Goal: Transaction & Acquisition: Purchase product/service

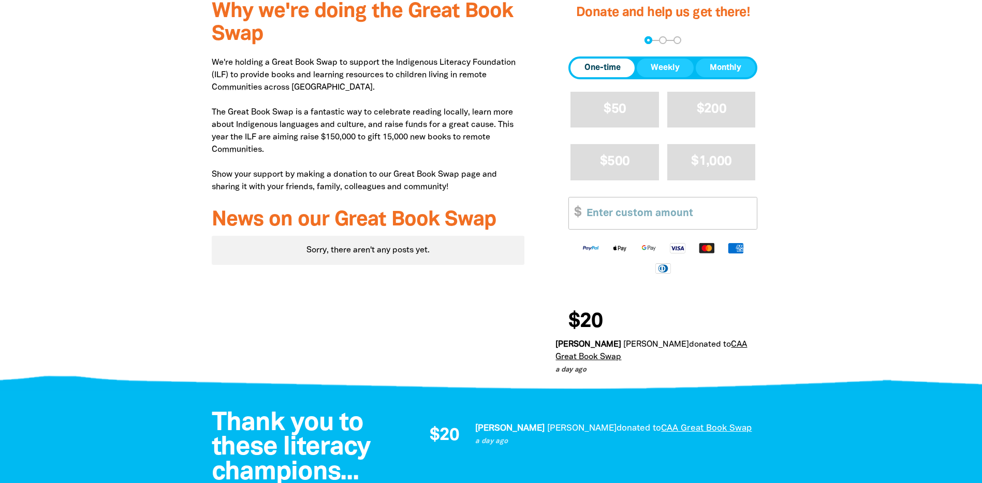
scroll to position [259, 0]
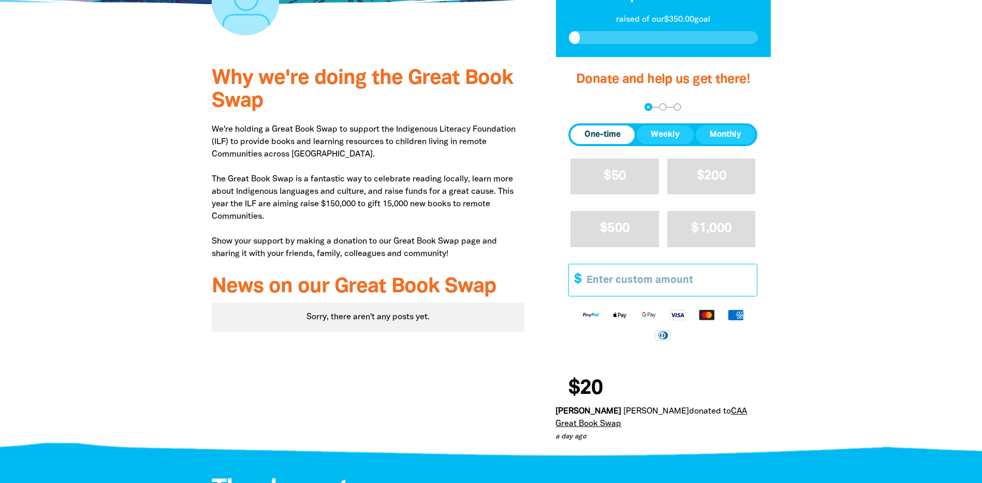
click at [628, 279] on input "Other Amount" at bounding box center [668, 280] width 178 height 32
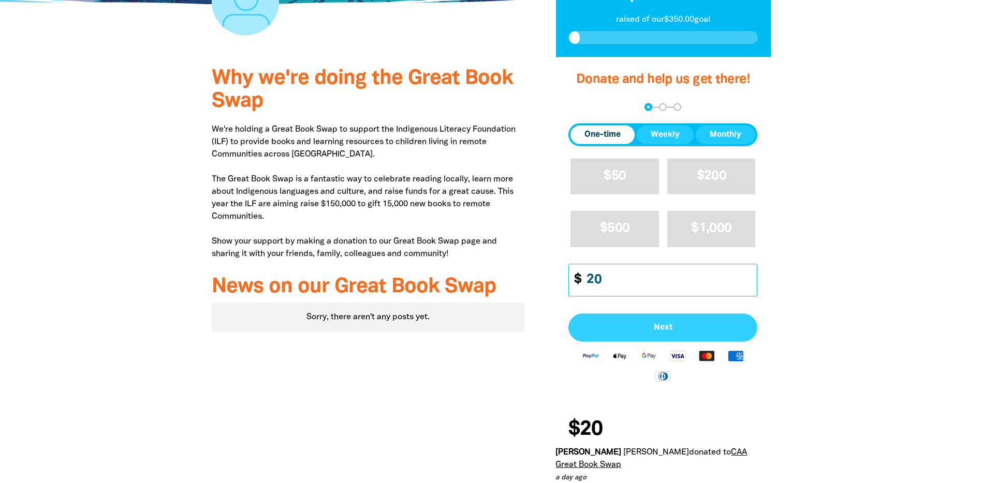
type input "20"
click at [645, 328] on span "Next" at bounding box center [663, 327] width 166 height 8
select select "AU"
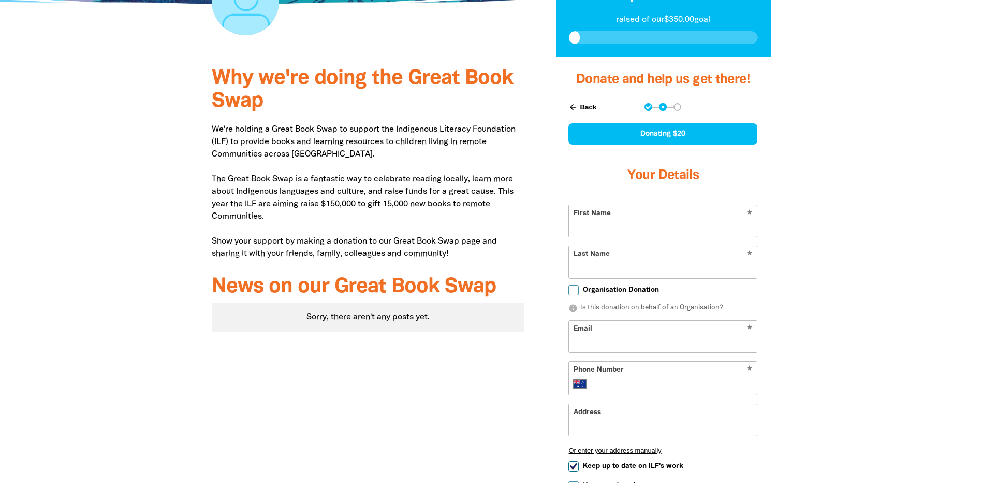
click at [614, 222] on input "First Name" at bounding box center [663, 221] width 188 height 32
type input "[PERSON_NAME]"
type input "Lees"
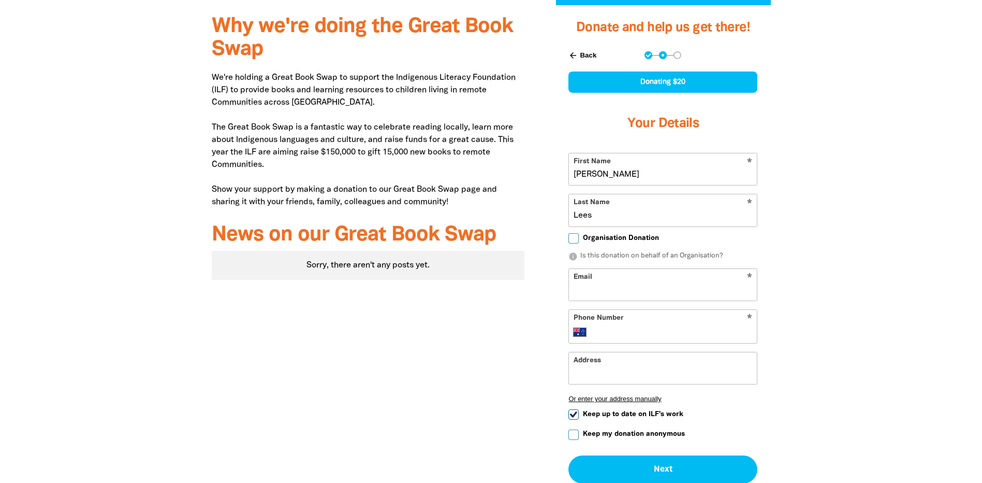
scroll to position [362, 0]
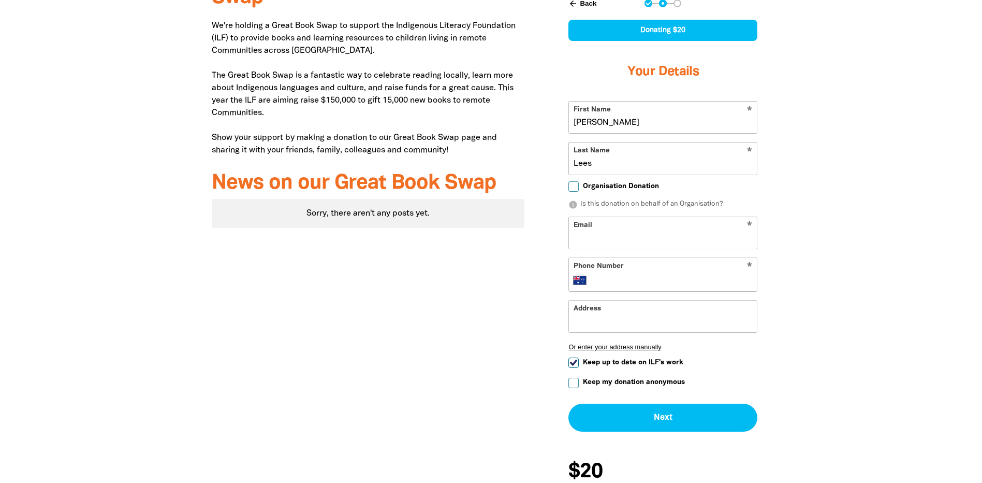
click at [609, 236] on input "Email" at bounding box center [663, 233] width 188 height 32
type input "[PERSON_NAME][EMAIL_ADDRESS][PERSON_NAME][DOMAIN_NAME]"
type input "[PHONE_NUMBER]"
type input "[STREET_ADDRESS]"
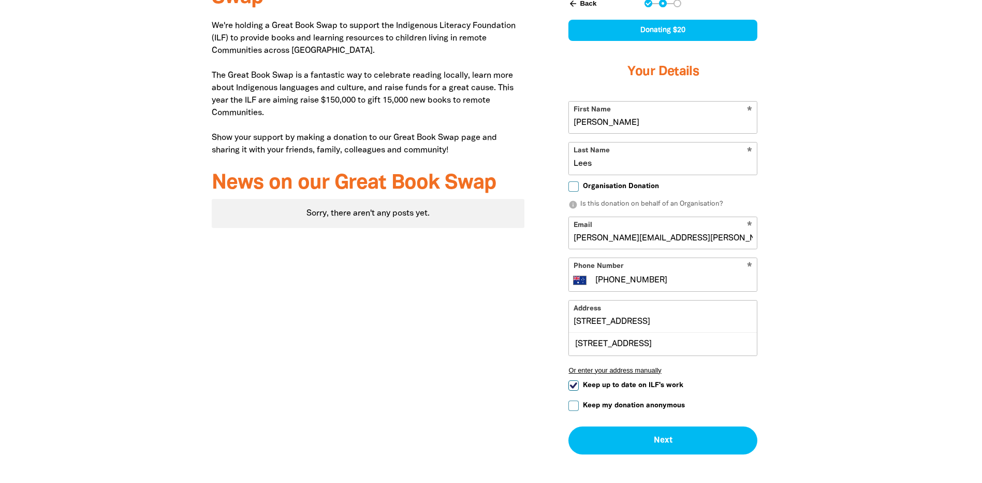
drag, startPoint x: 576, startPoint y: 322, endPoint x: 688, endPoint y: 322, distance: 112.4
click at [688, 322] on input "[STREET_ADDRESS]" at bounding box center [663, 316] width 188 height 32
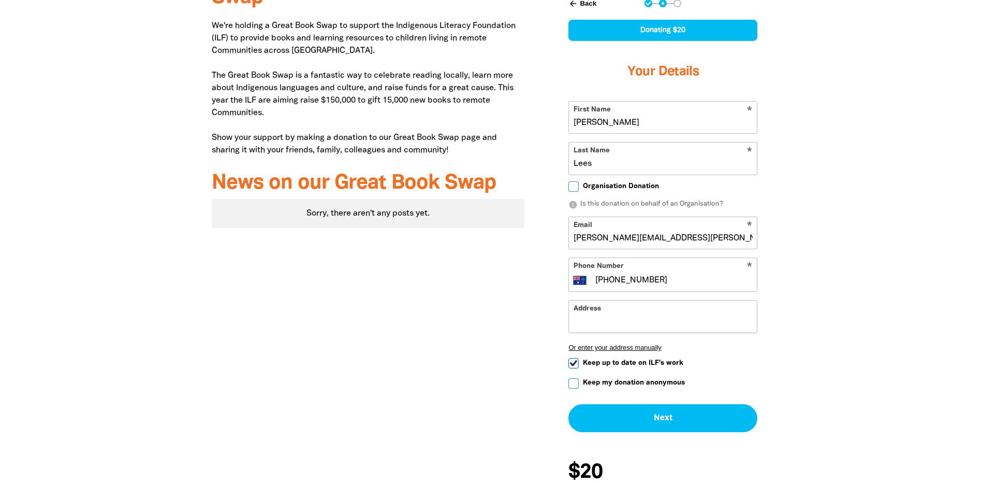
click at [496, 321] on div "Why we're doing the Great Book Swap We're holding a Great Book Swap to support …" at bounding box center [368, 244] width 344 height 582
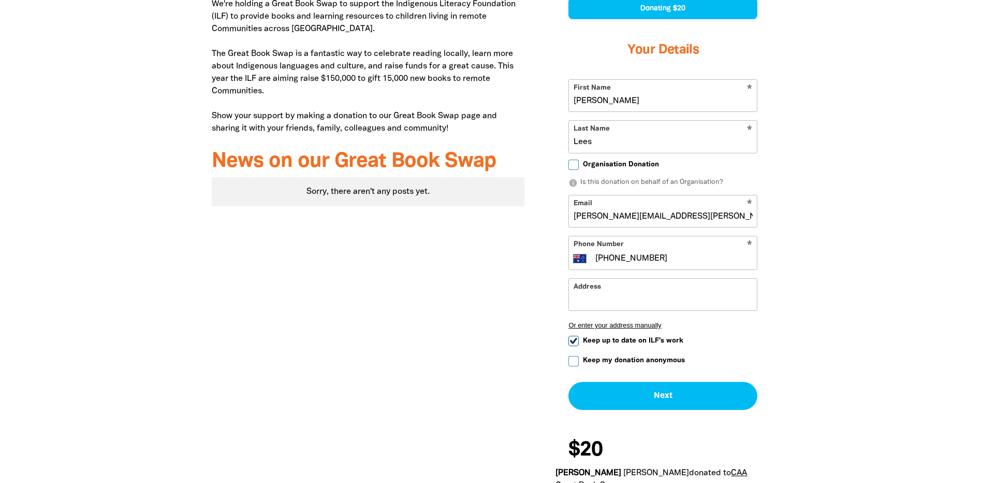
scroll to position [414, 0]
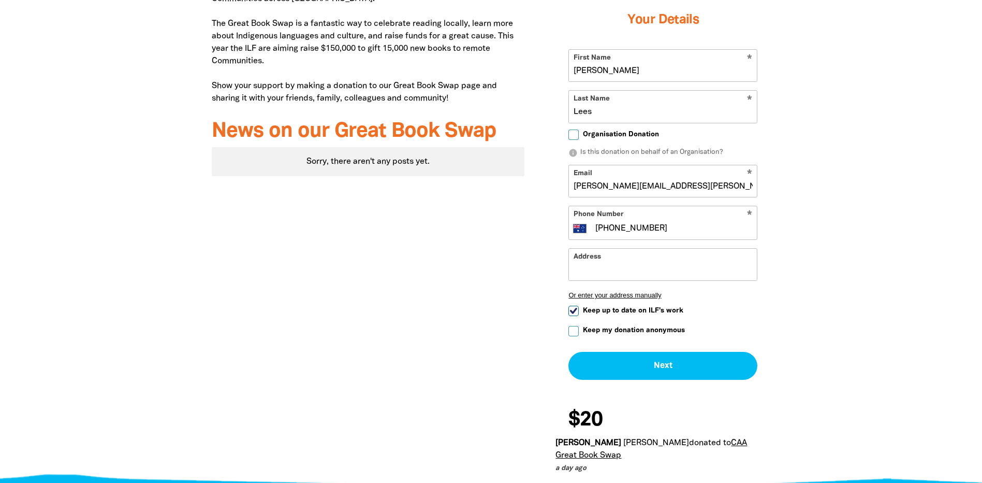
click at [574, 310] on input "Keep up to date on ILF's work" at bounding box center [574, 311] width 10 height 10
checkbox input "false"
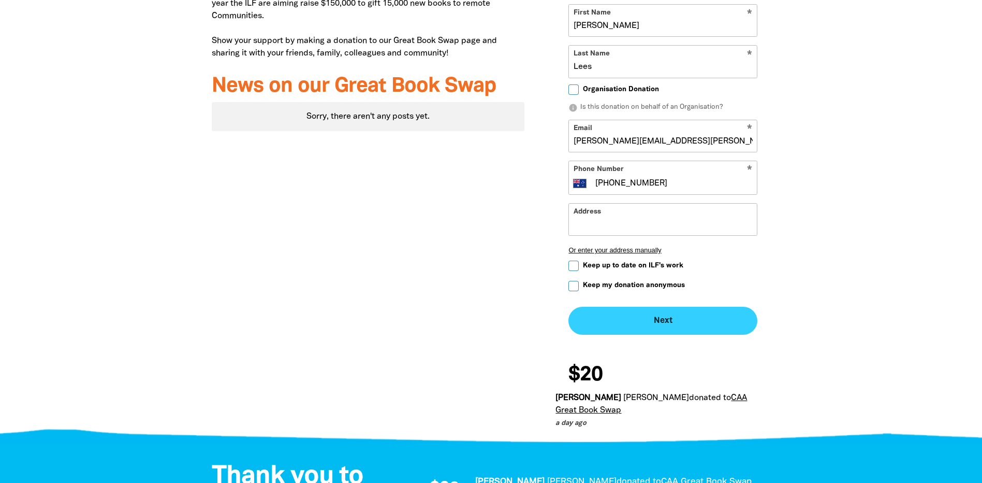
scroll to position [466, 0]
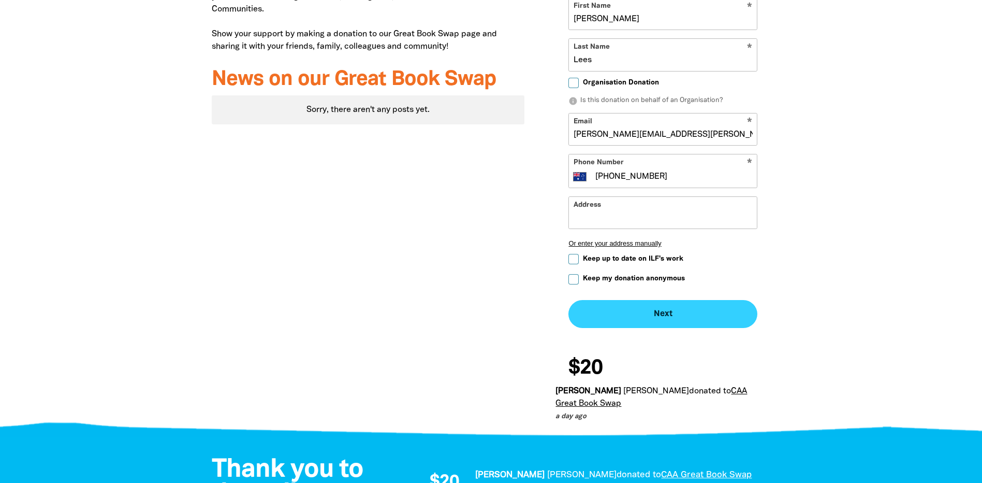
click at [658, 313] on button "Next chevron_right" at bounding box center [663, 314] width 189 height 28
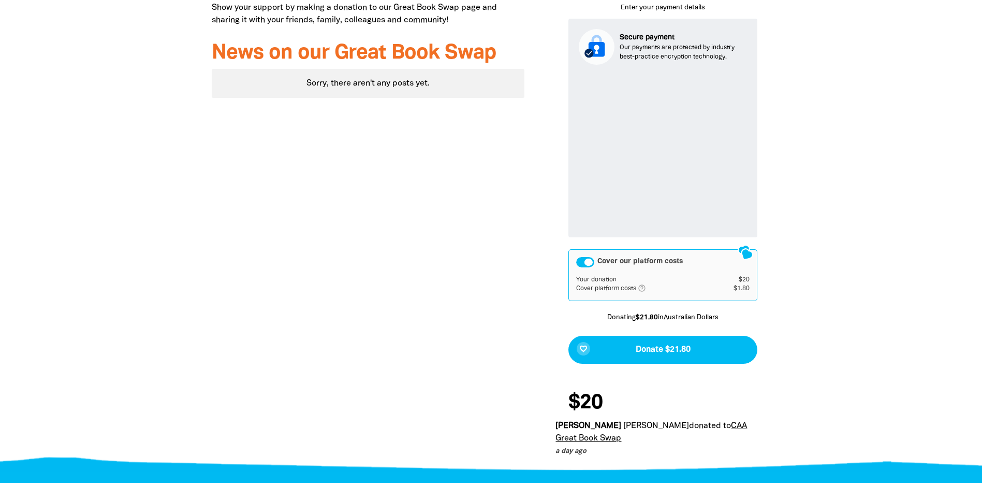
scroll to position [544, 0]
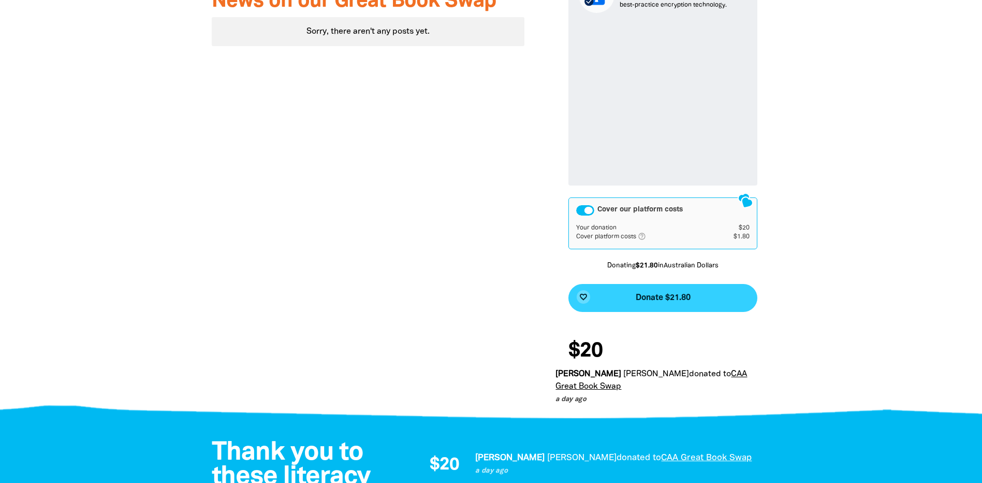
click at [668, 296] on span "Donate $21.80" at bounding box center [663, 298] width 55 height 8
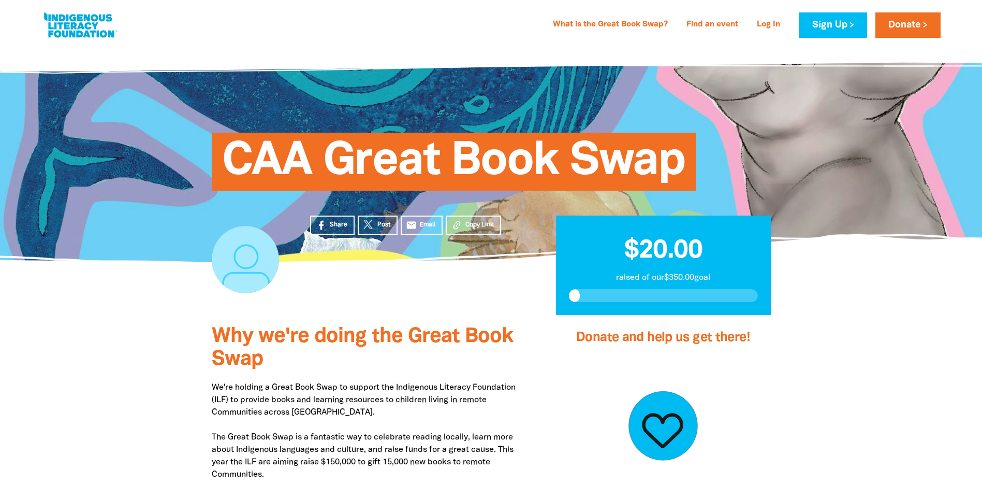
scroll to position [0, 0]
